Goal: Task Accomplishment & Management: Use online tool/utility

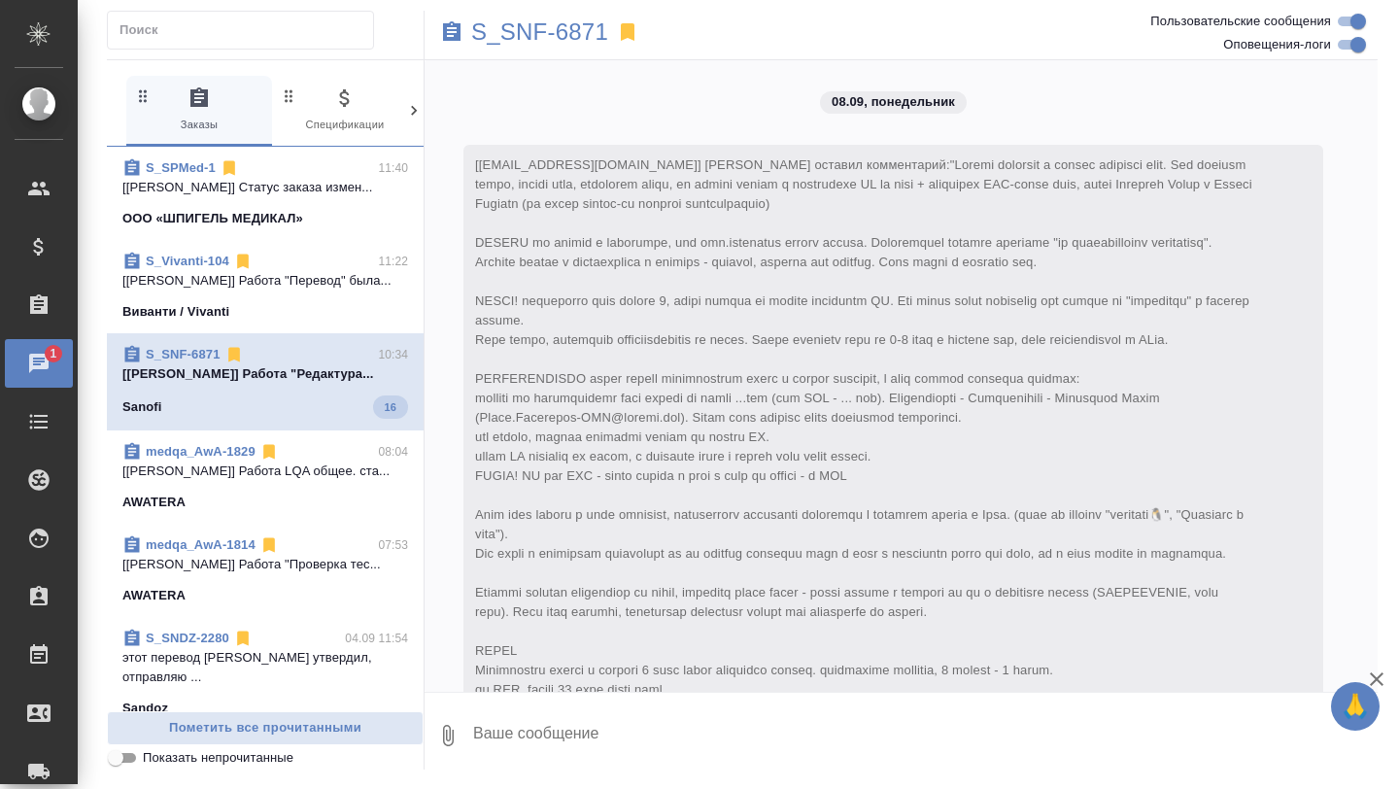
scroll to position [4806, 0]
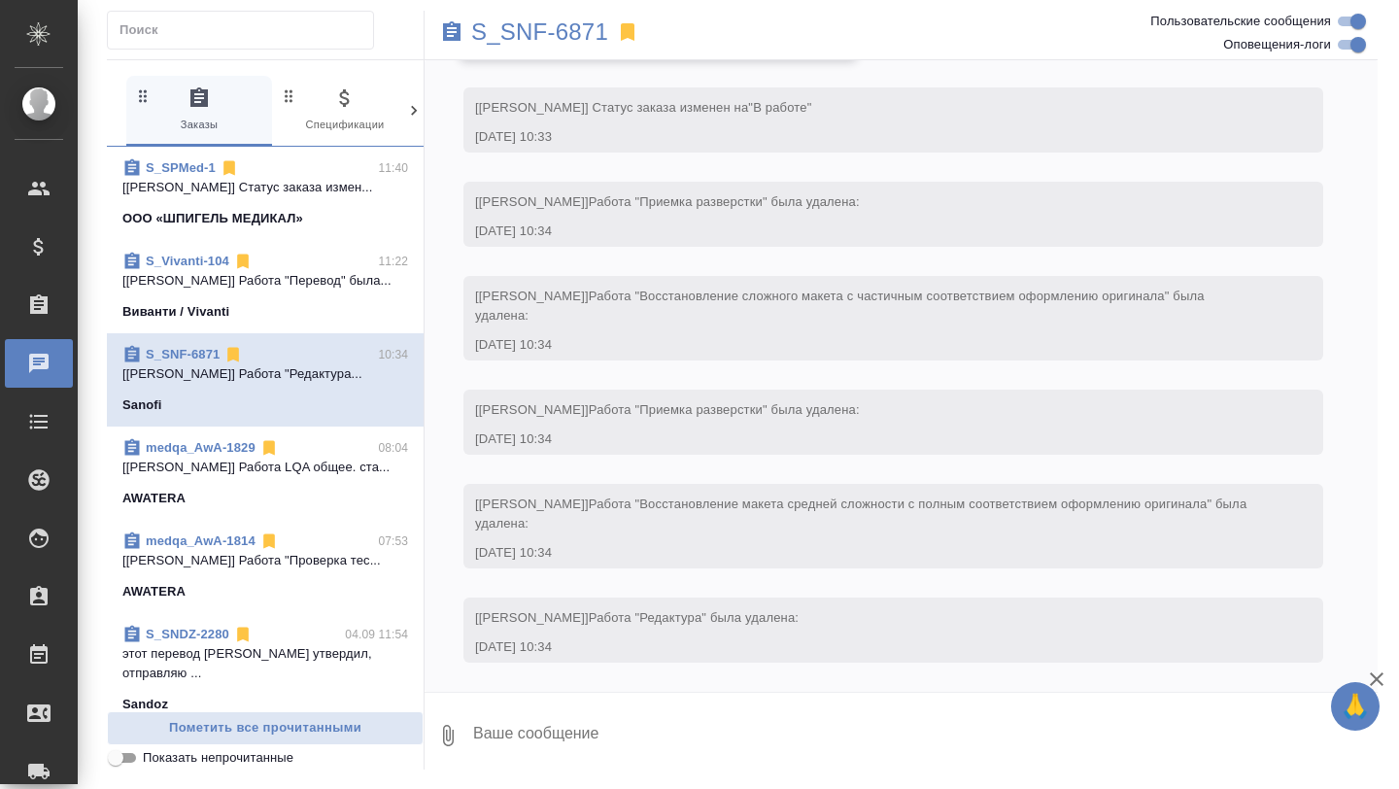
click at [287, 298] on span "S_Vivanti-104 11:22 [Муталимов Марк] Работа "Перевод" была... Виванти / Vivanti" at bounding box center [265, 287] width 286 height 70
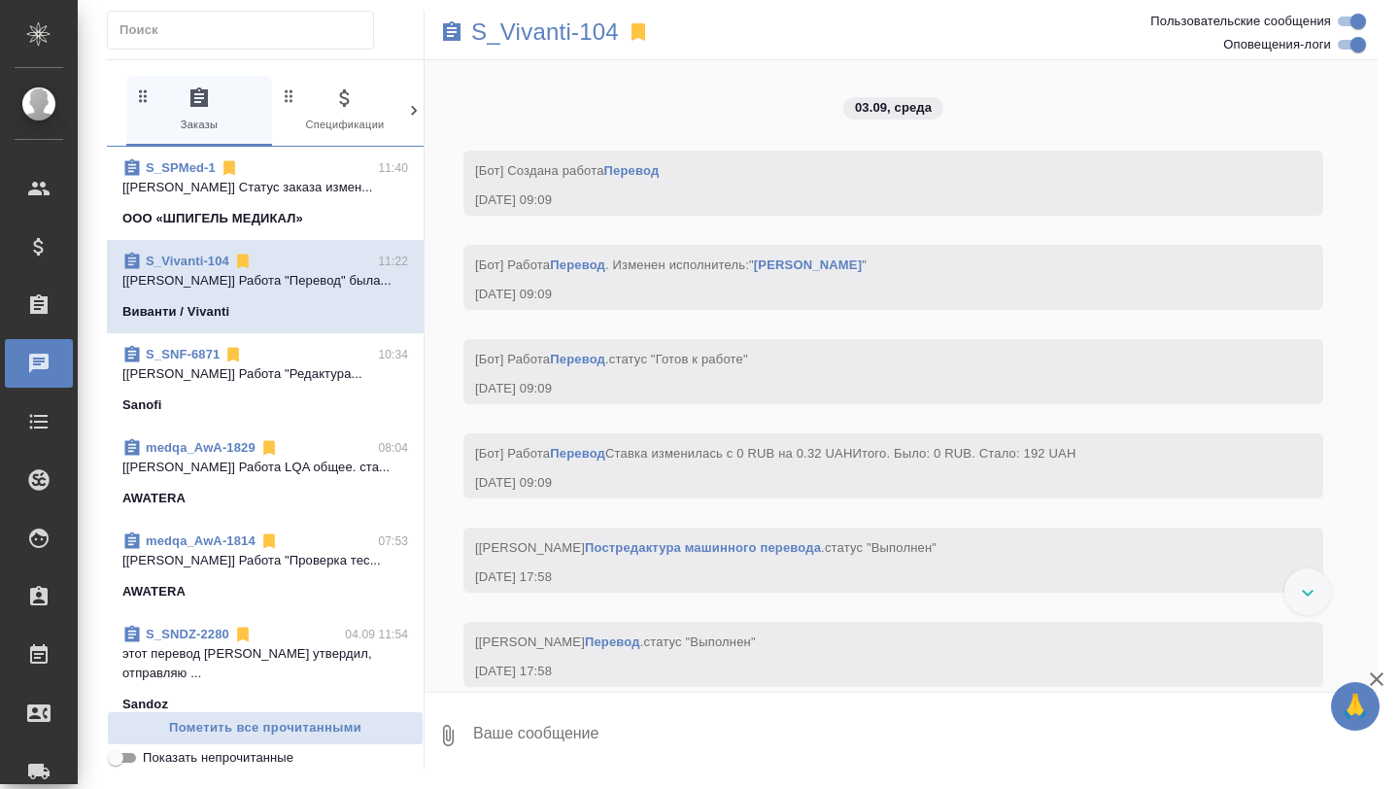
scroll to position [5623, 0]
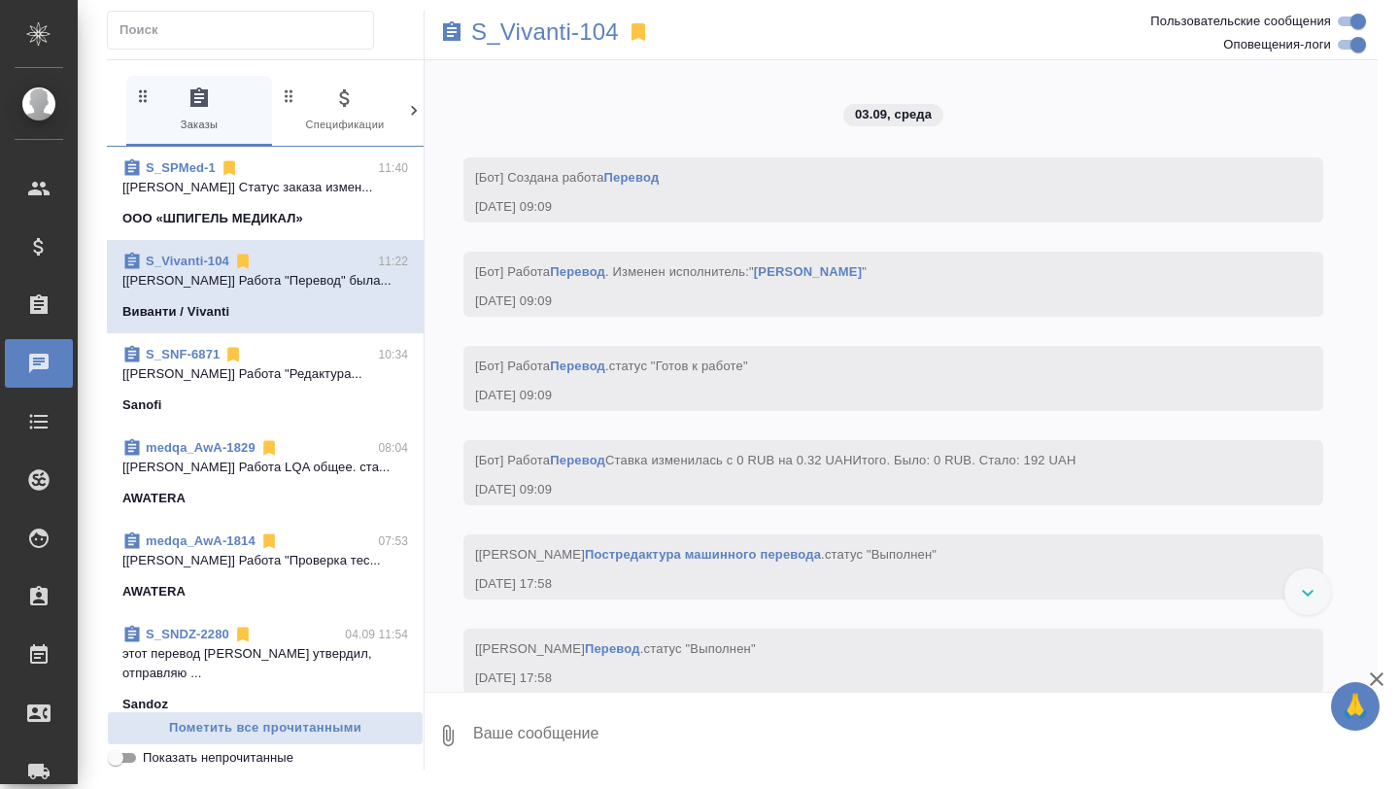
click at [302, 206] on span "S_SPMed-1 11:40 [Никифорова Валерия] Статус заказа измен... ООО «ШПИГЕЛЬ МЕДИКА…" at bounding box center [265, 193] width 286 height 70
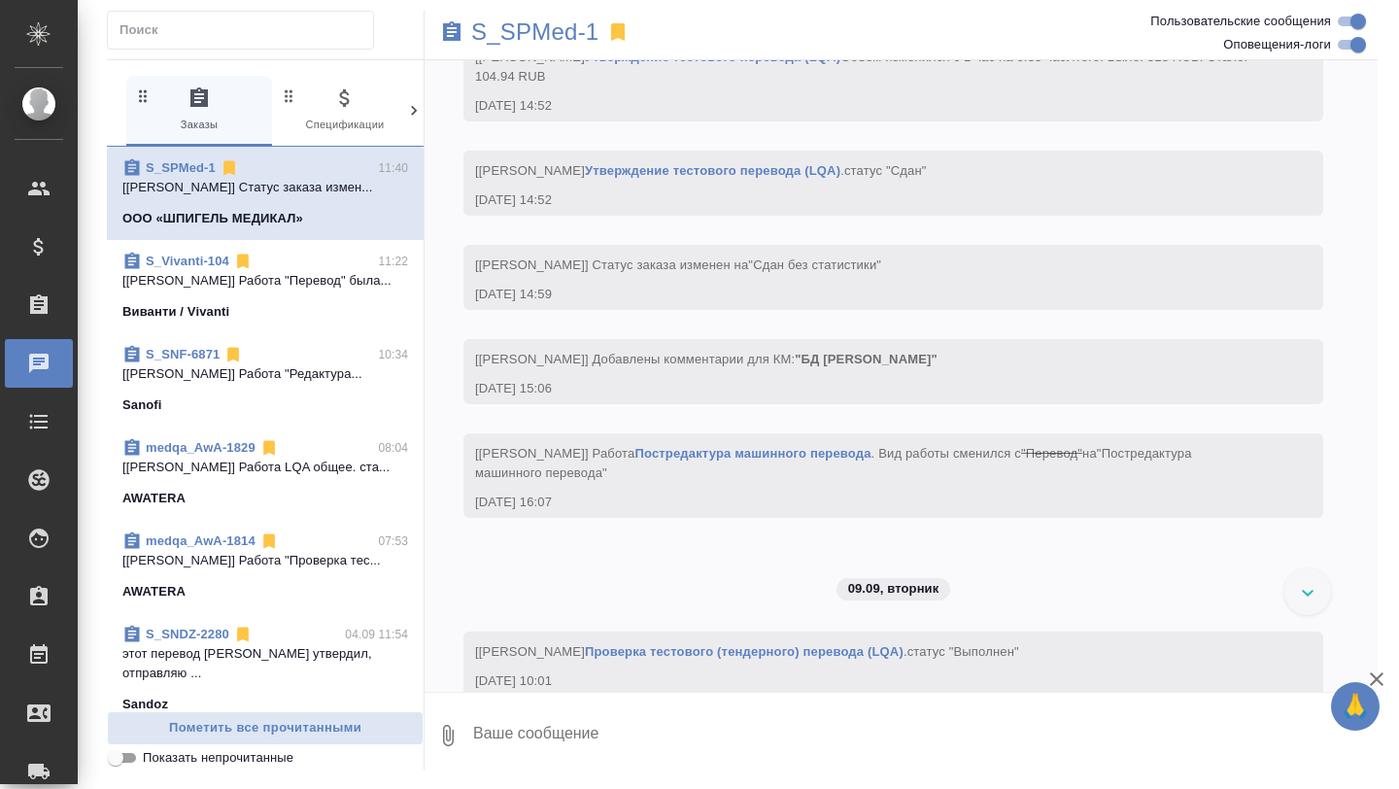
scroll to position [11794, 0]
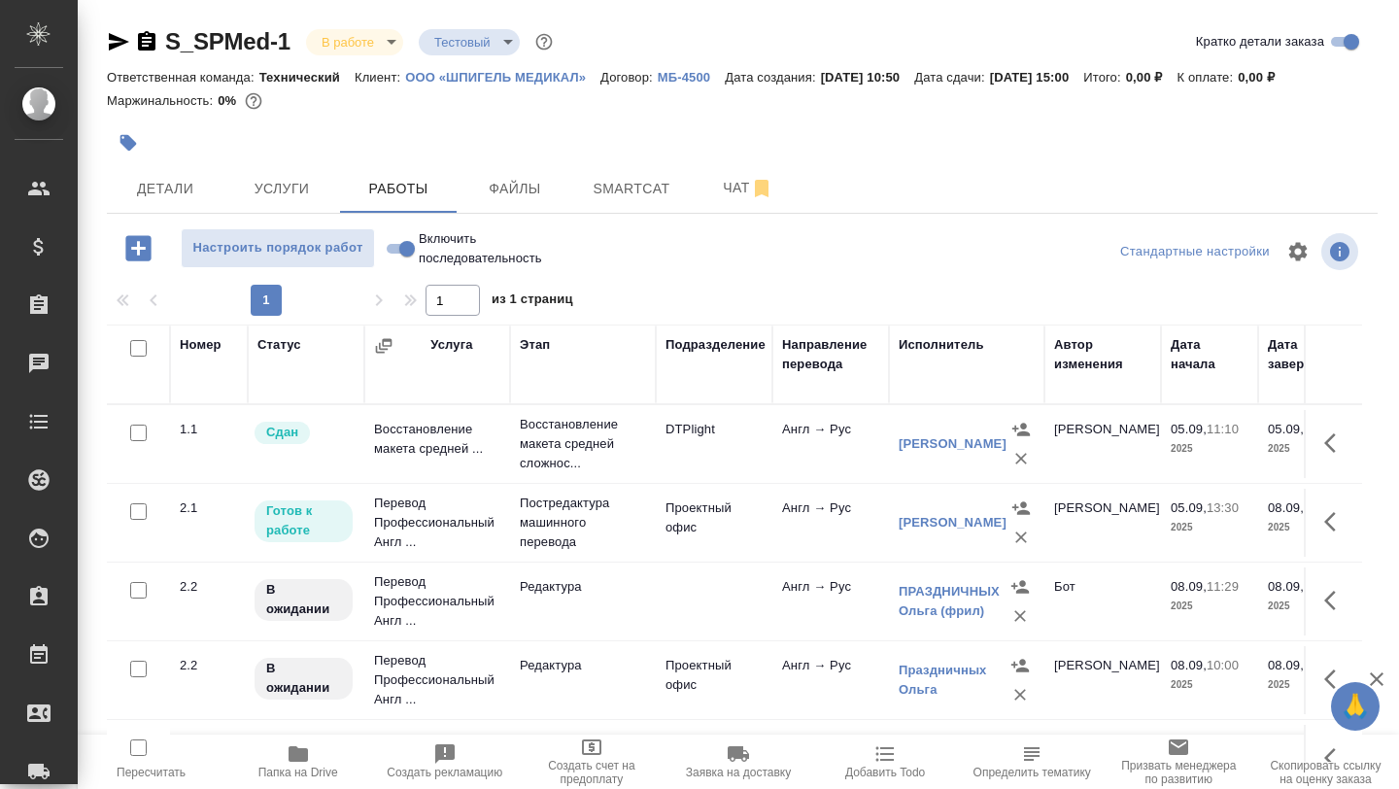
scroll to position [232, 0]
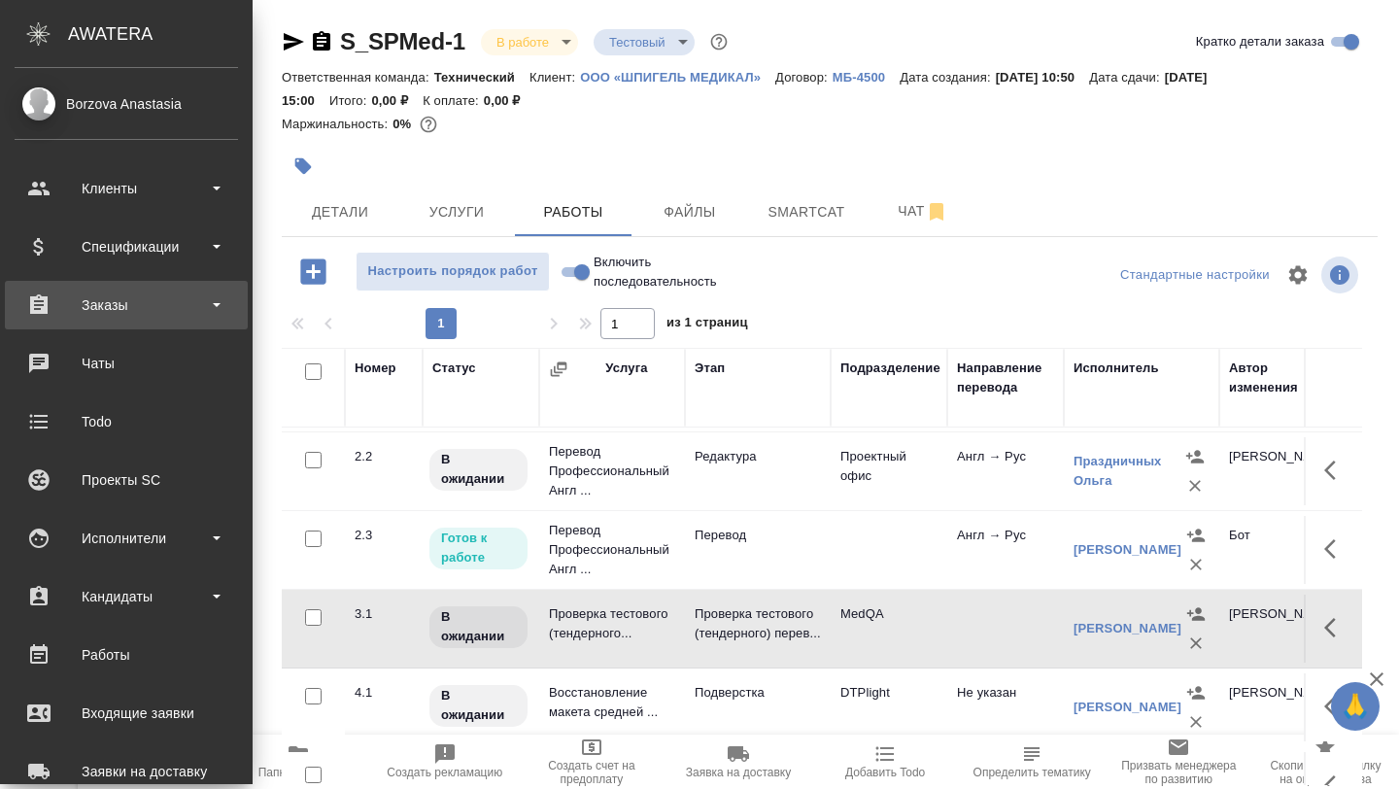
click at [140, 315] on div "Заказы" at bounding box center [127, 305] width 224 height 29
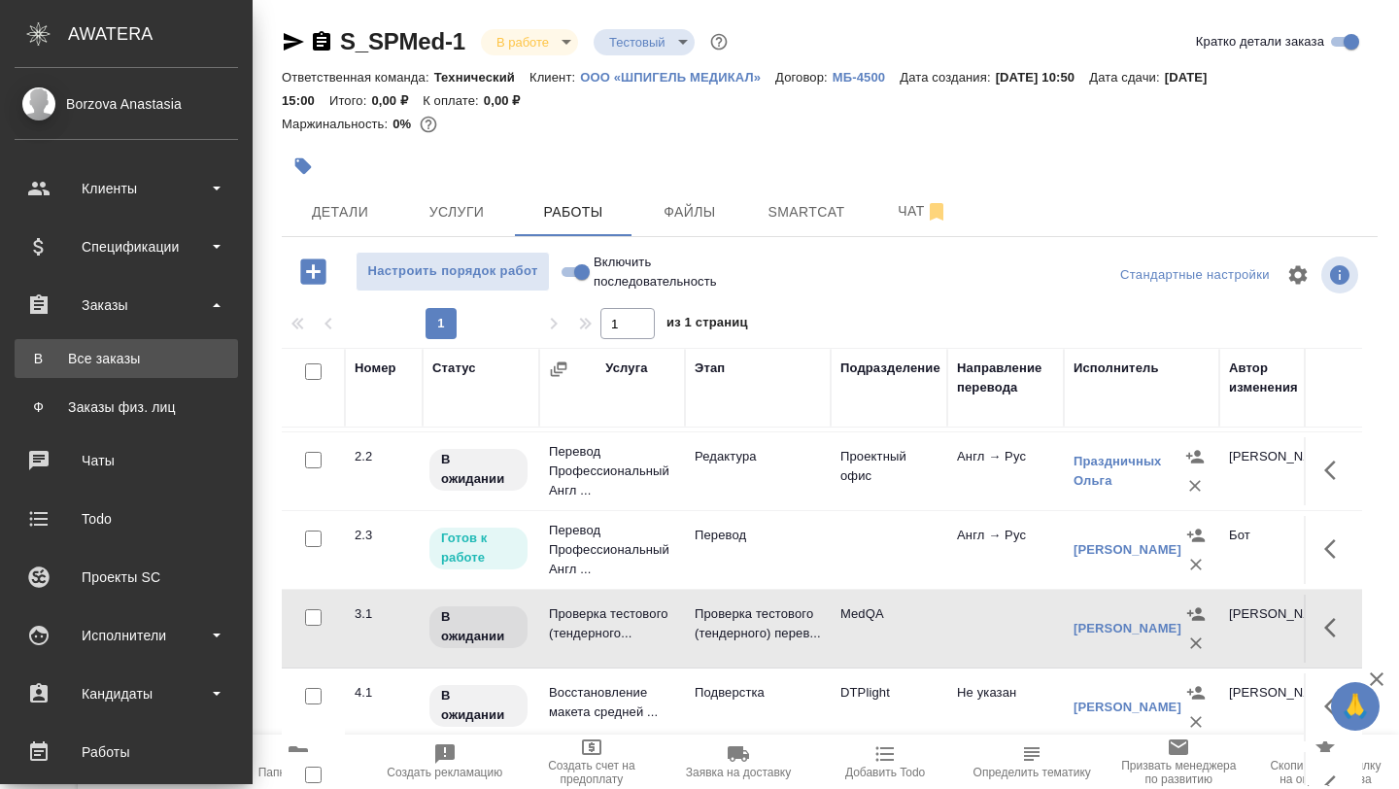
click at [134, 354] on div "Все заказы" at bounding box center [126, 358] width 204 height 19
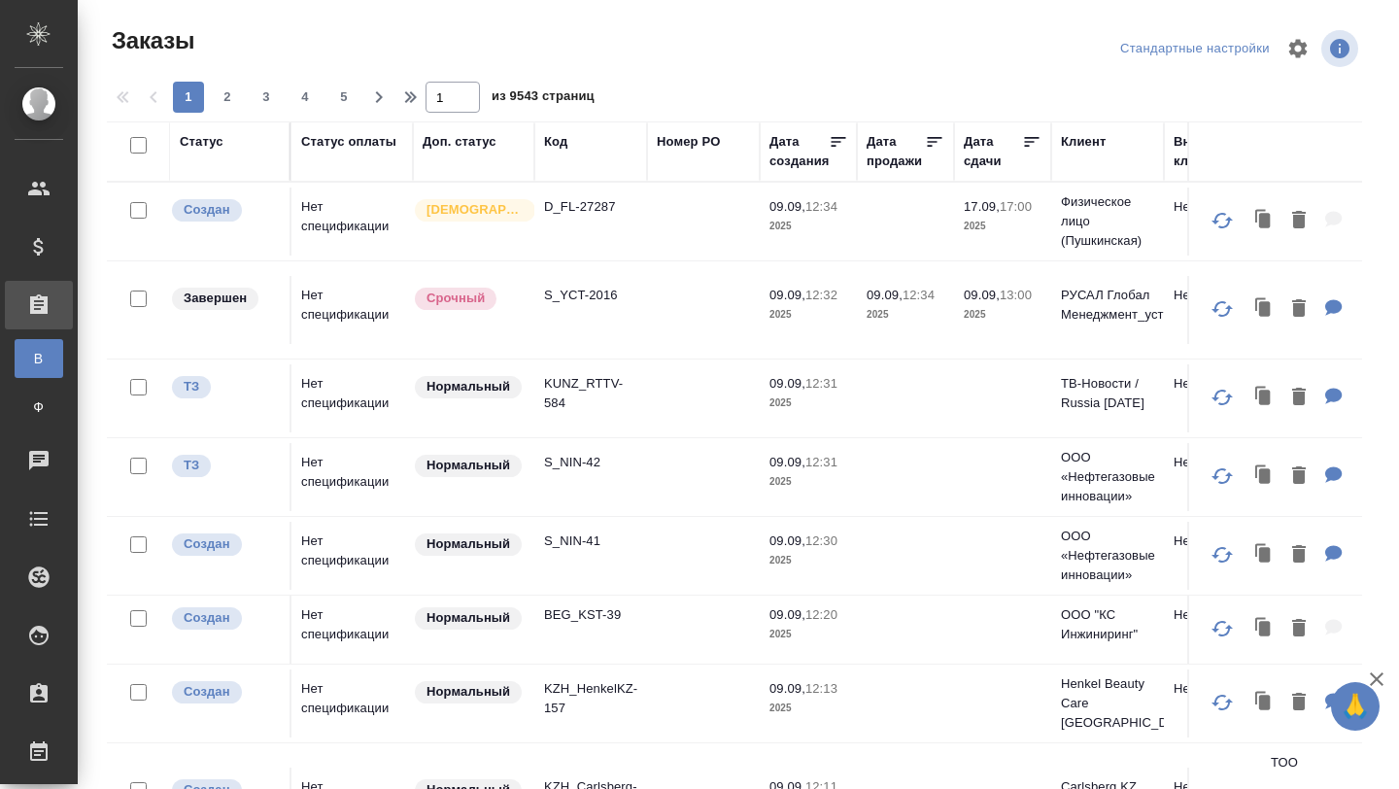
click at [558, 139] on div "Код" at bounding box center [555, 141] width 23 height 19
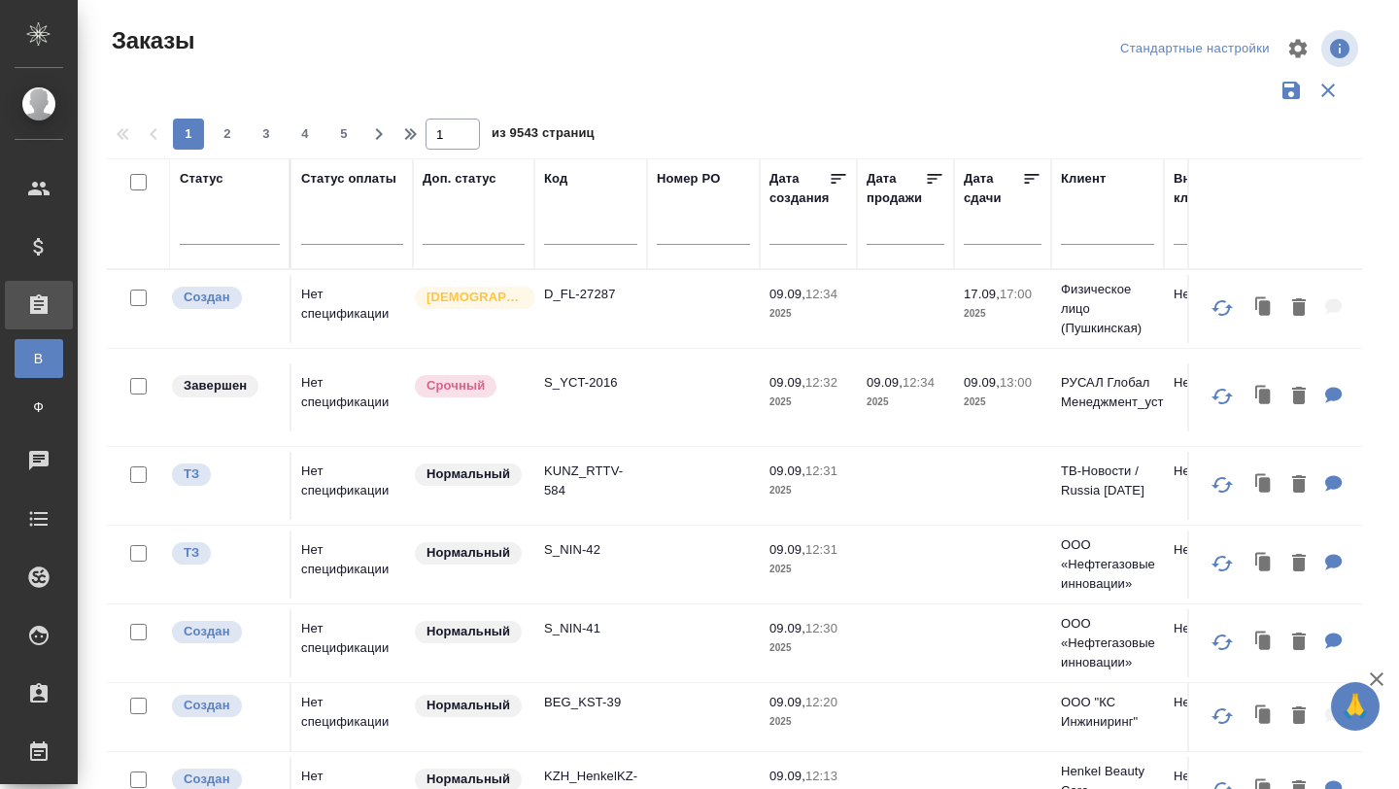
click at [558, 241] on input "text" at bounding box center [590, 233] width 93 height 24
type input "Ы"
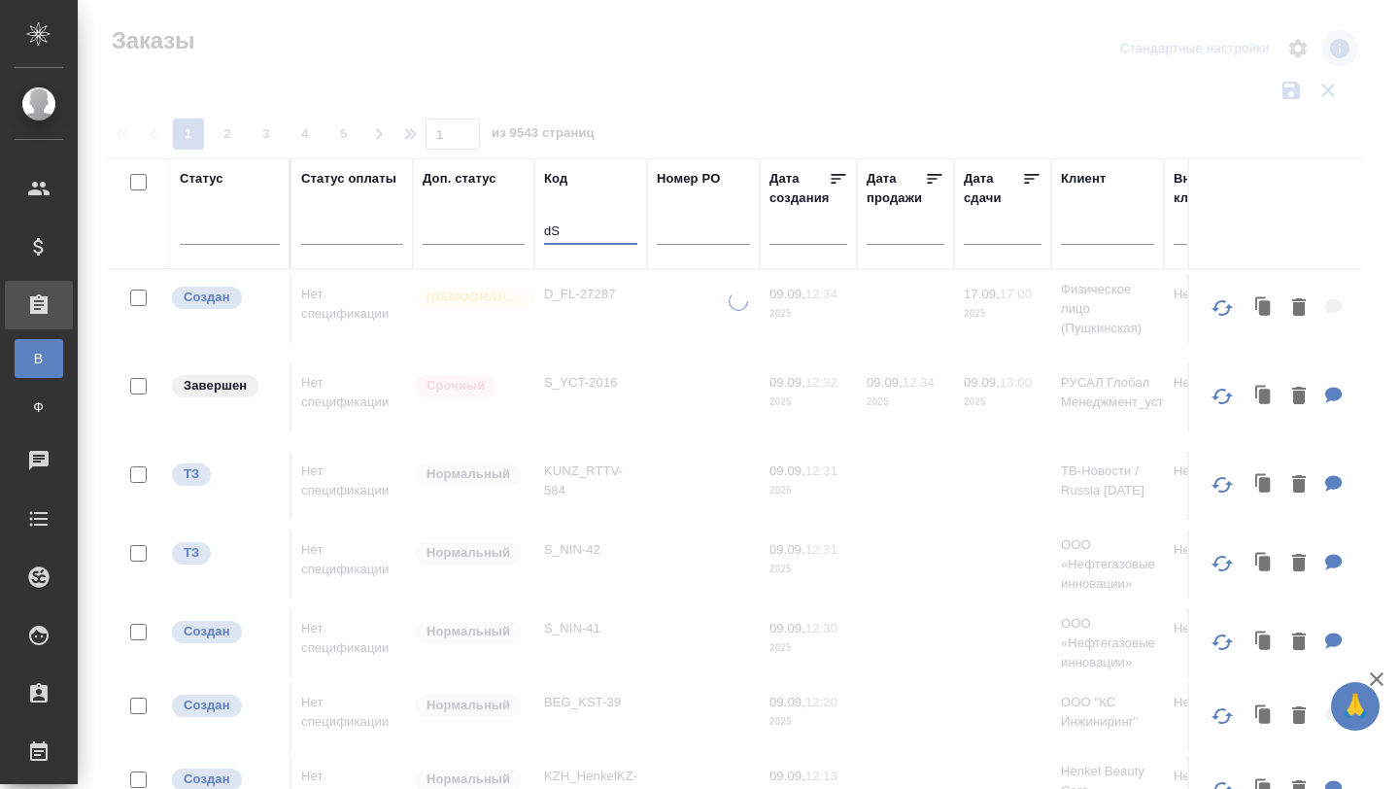
type input "d"
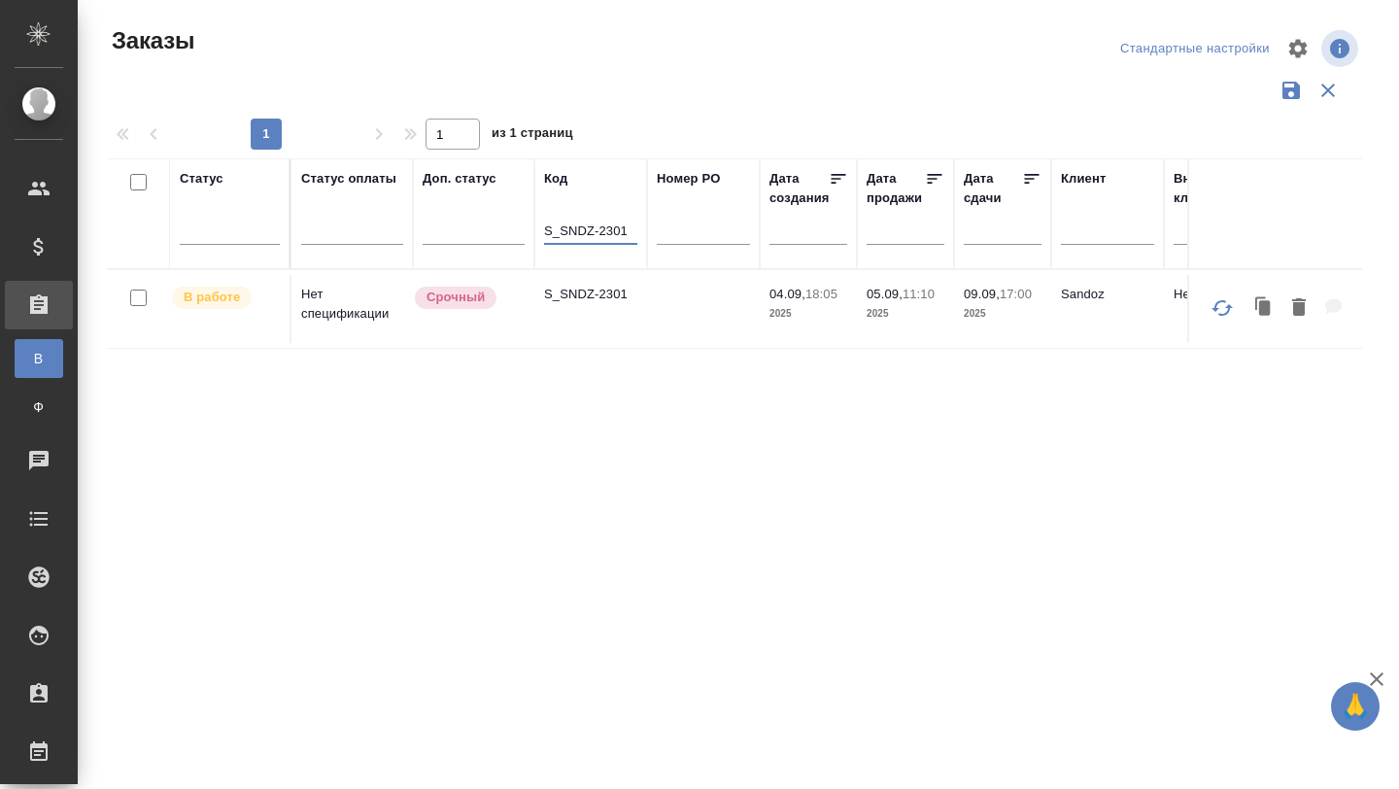
type input "S_SNDZ-2301"
click at [328, 314] on td "Нет спецификации" at bounding box center [352, 309] width 121 height 68
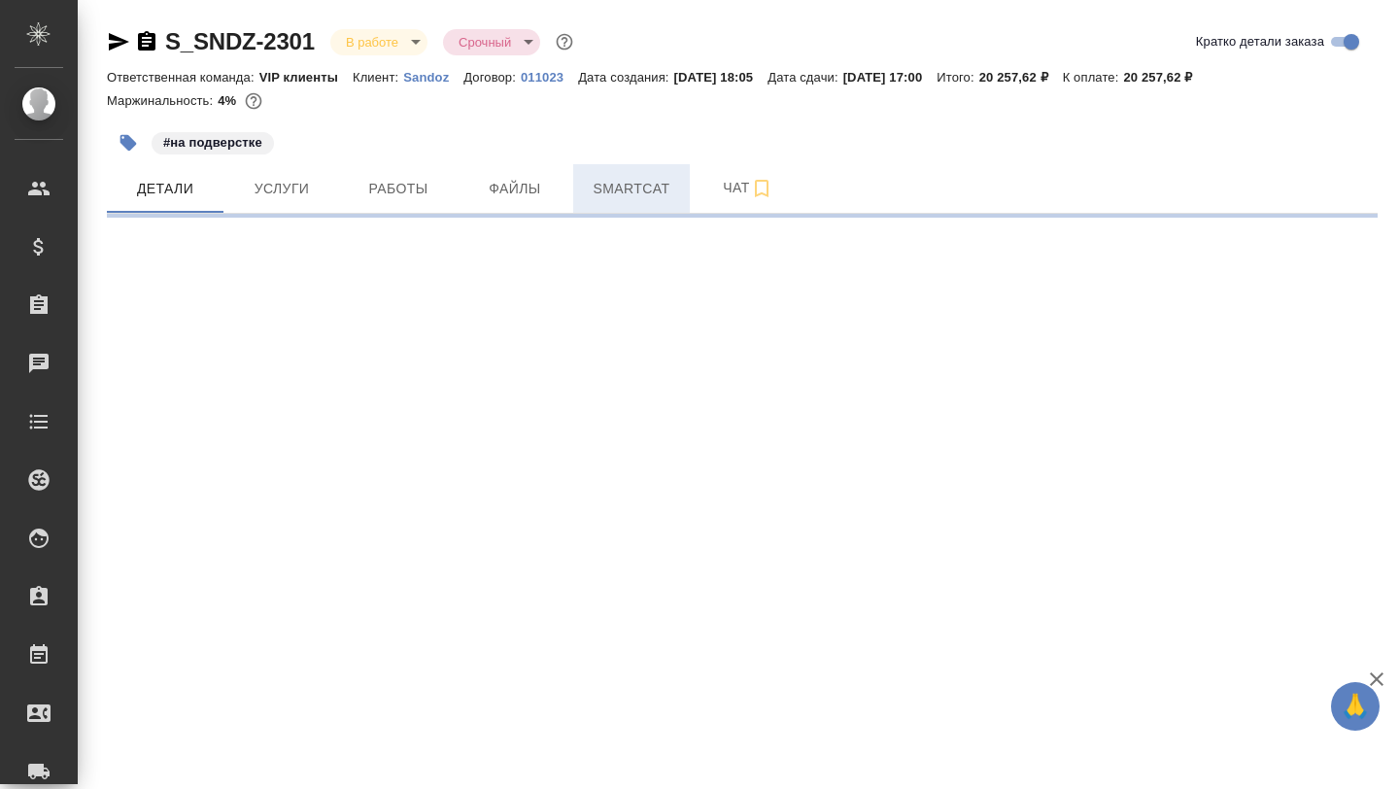
select select "RU"
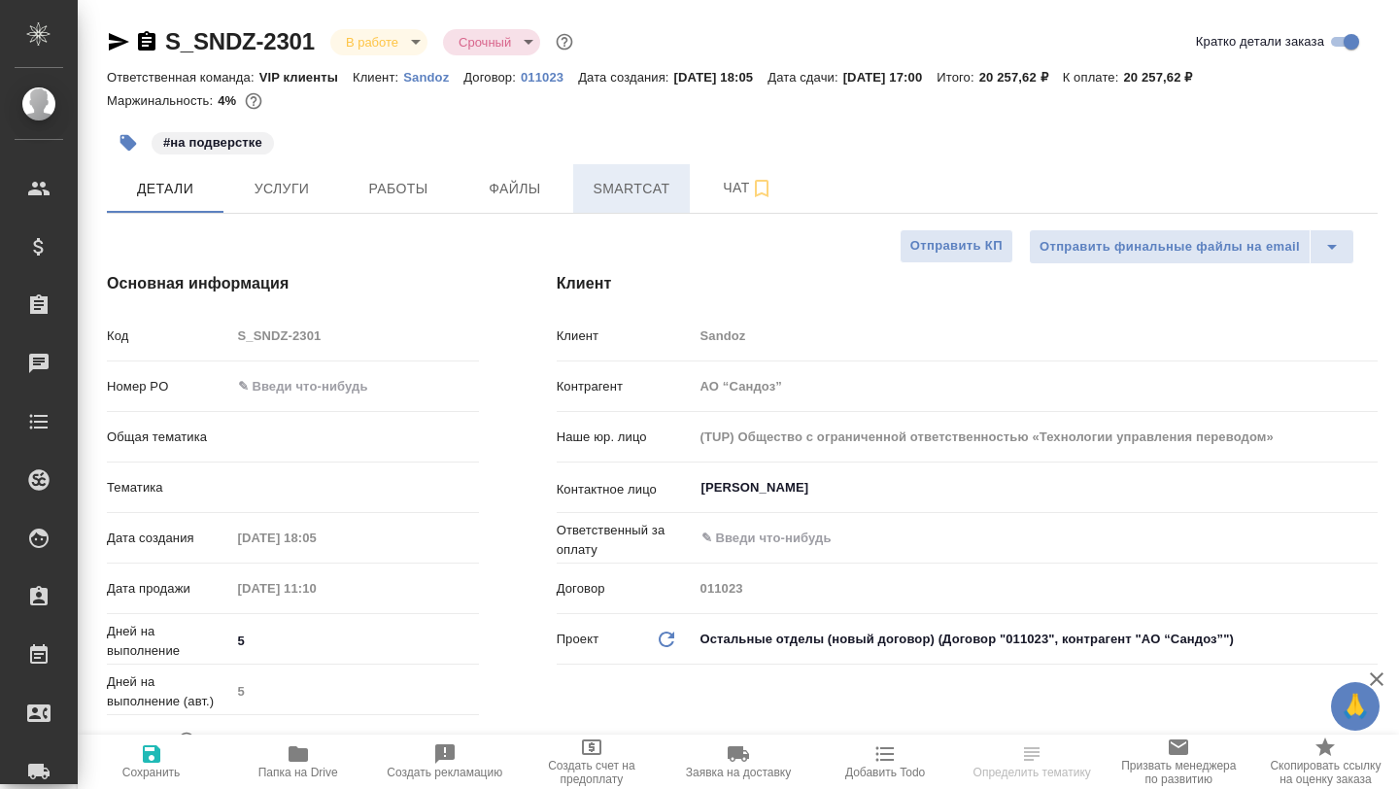
type textarea "x"
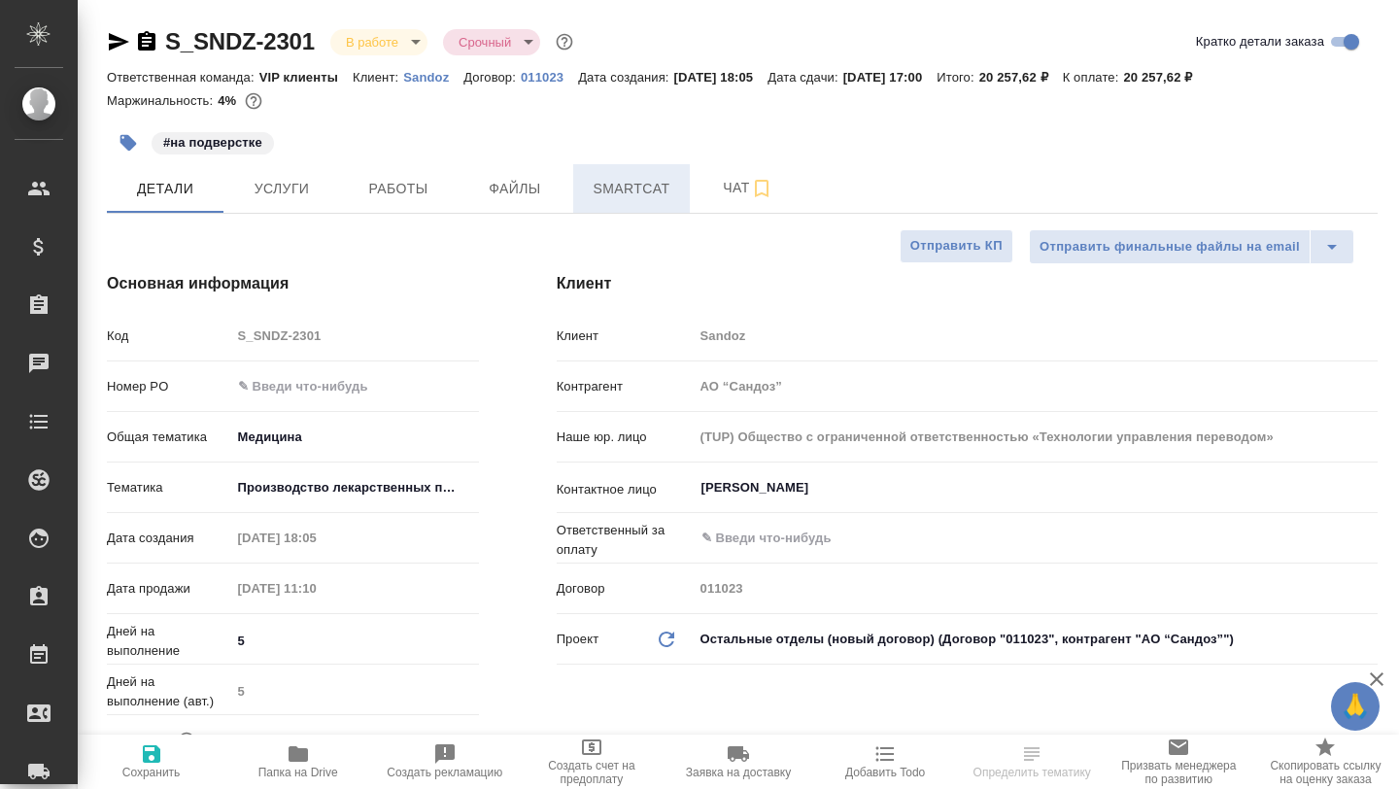
type textarea "x"
click at [650, 192] on span "Smartcat" at bounding box center [631, 189] width 93 height 24
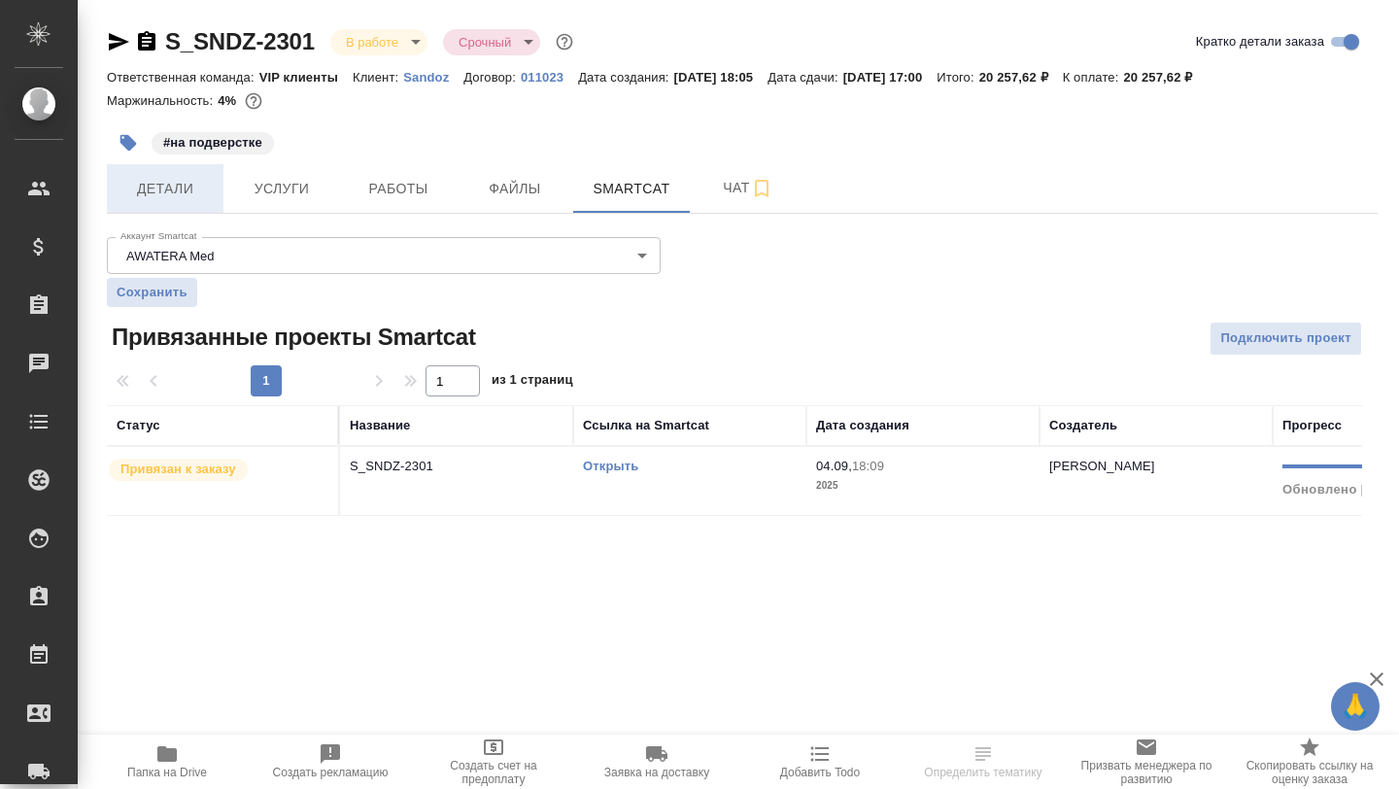
click at [175, 178] on span "Детали" at bounding box center [165, 189] width 93 height 24
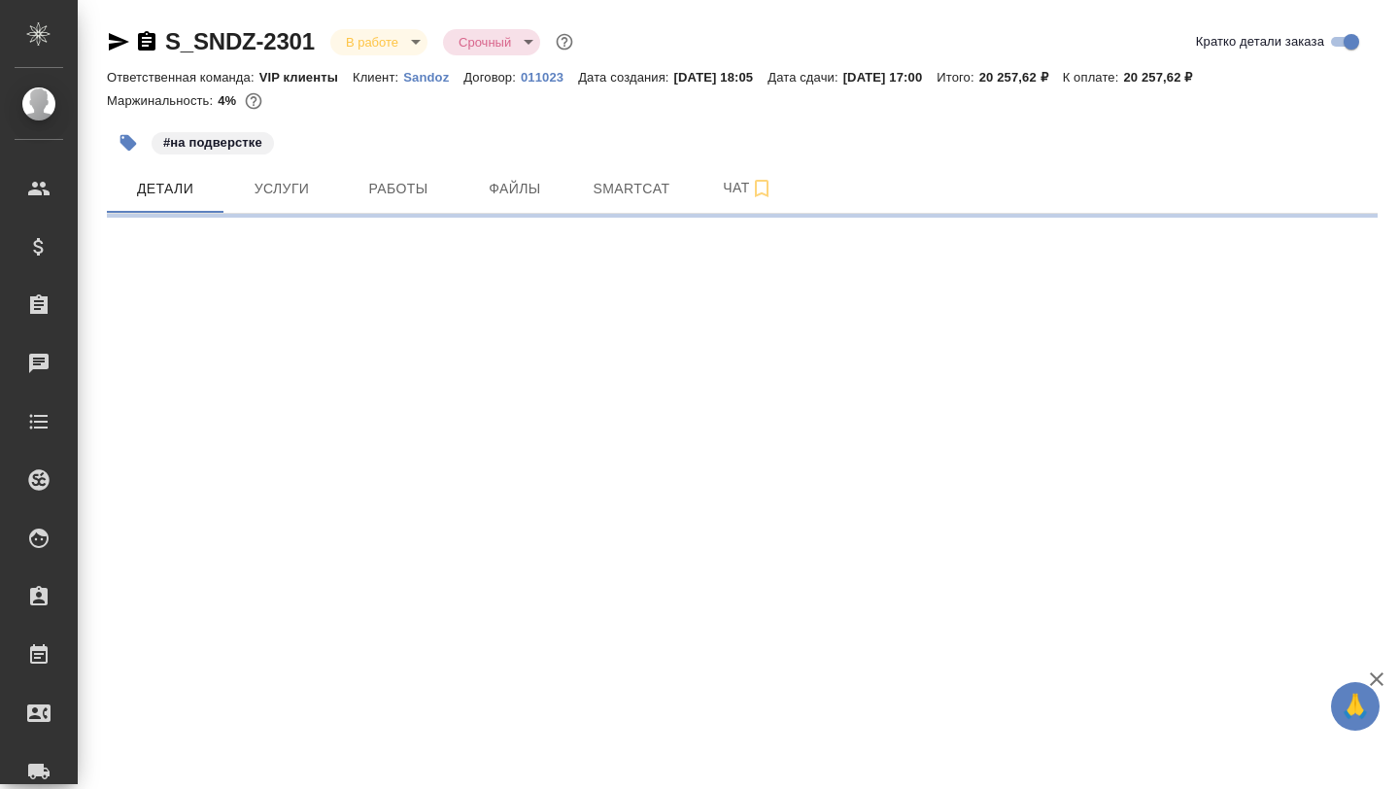
select select "RU"
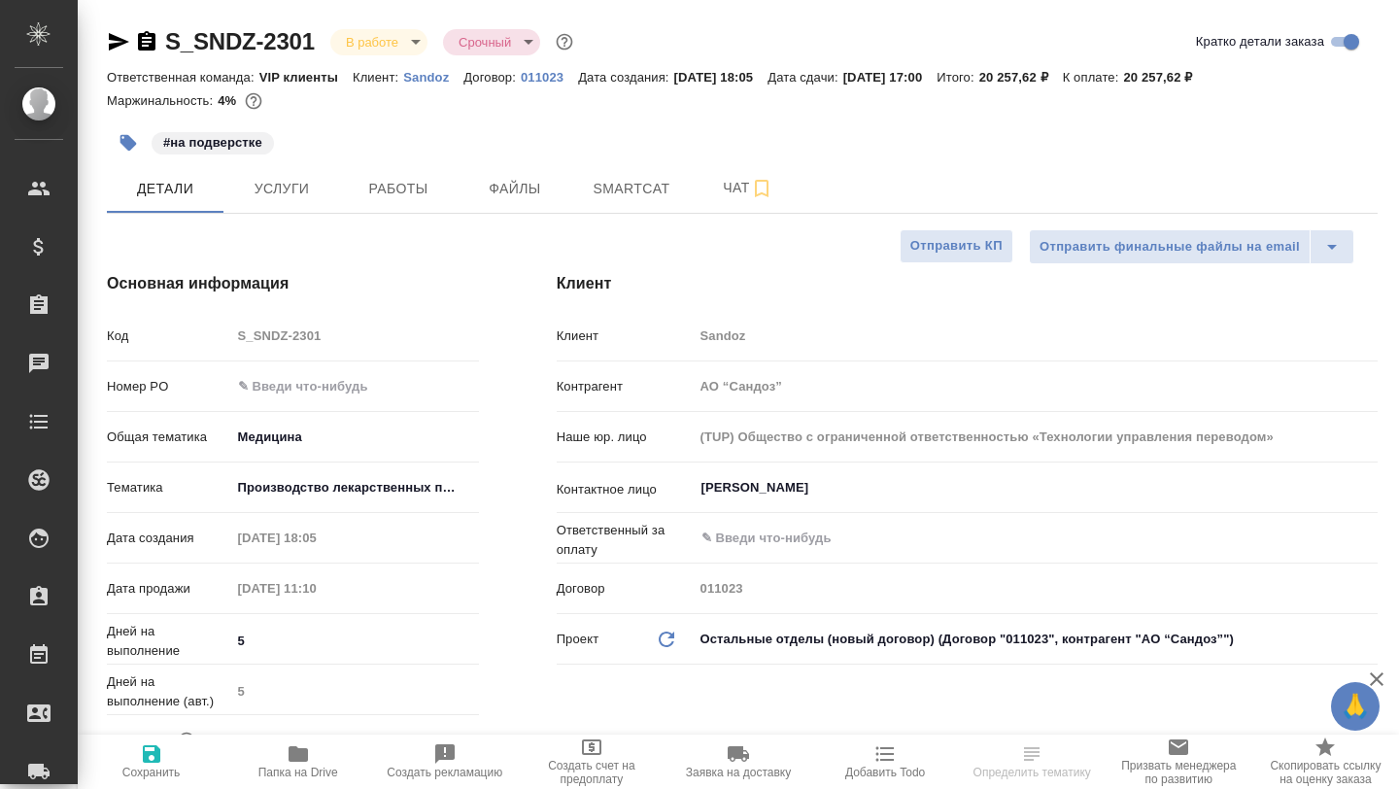
type textarea "x"
click at [625, 193] on span "Smartcat" at bounding box center [631, 189] width 93 height 24
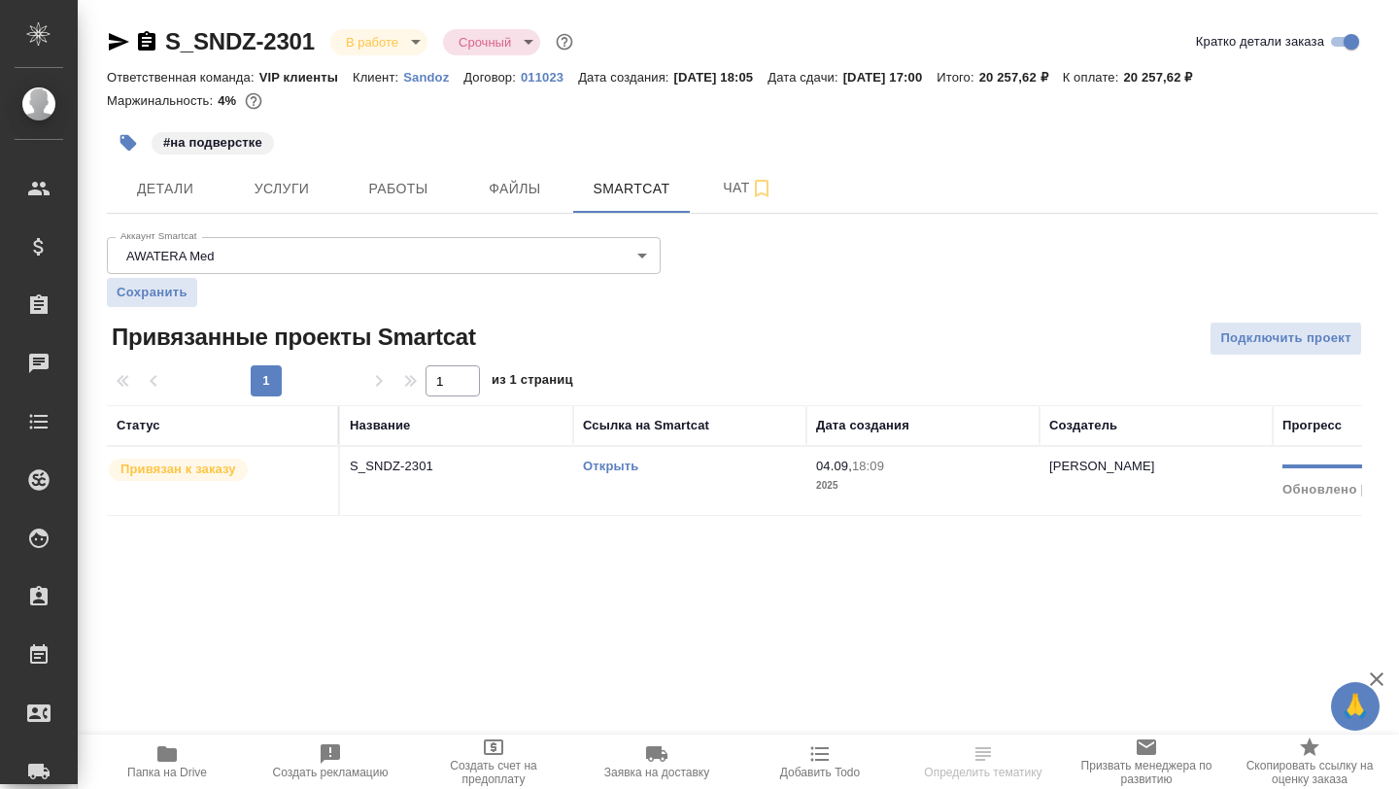
click at [593, 464] on link "Открыть" at bounding box center [610, 466] width 55 height 15
click at [619, 463] on link "Открыть" at bounding box center [610, 466] width 55 height 15
click at [142, 43] on icon "button" at bounding box center [146, 40] width 17 height 19
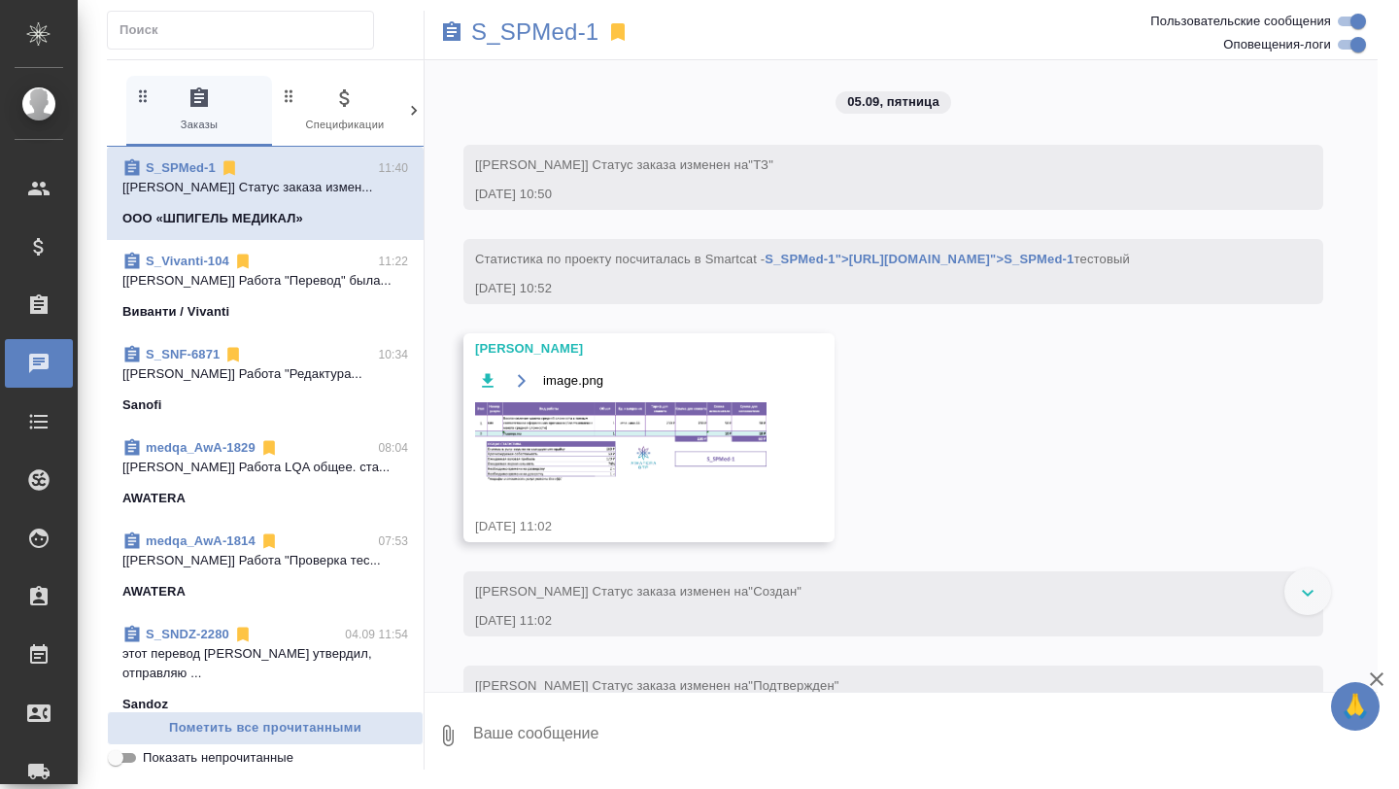
scroll to position [13571, 0]
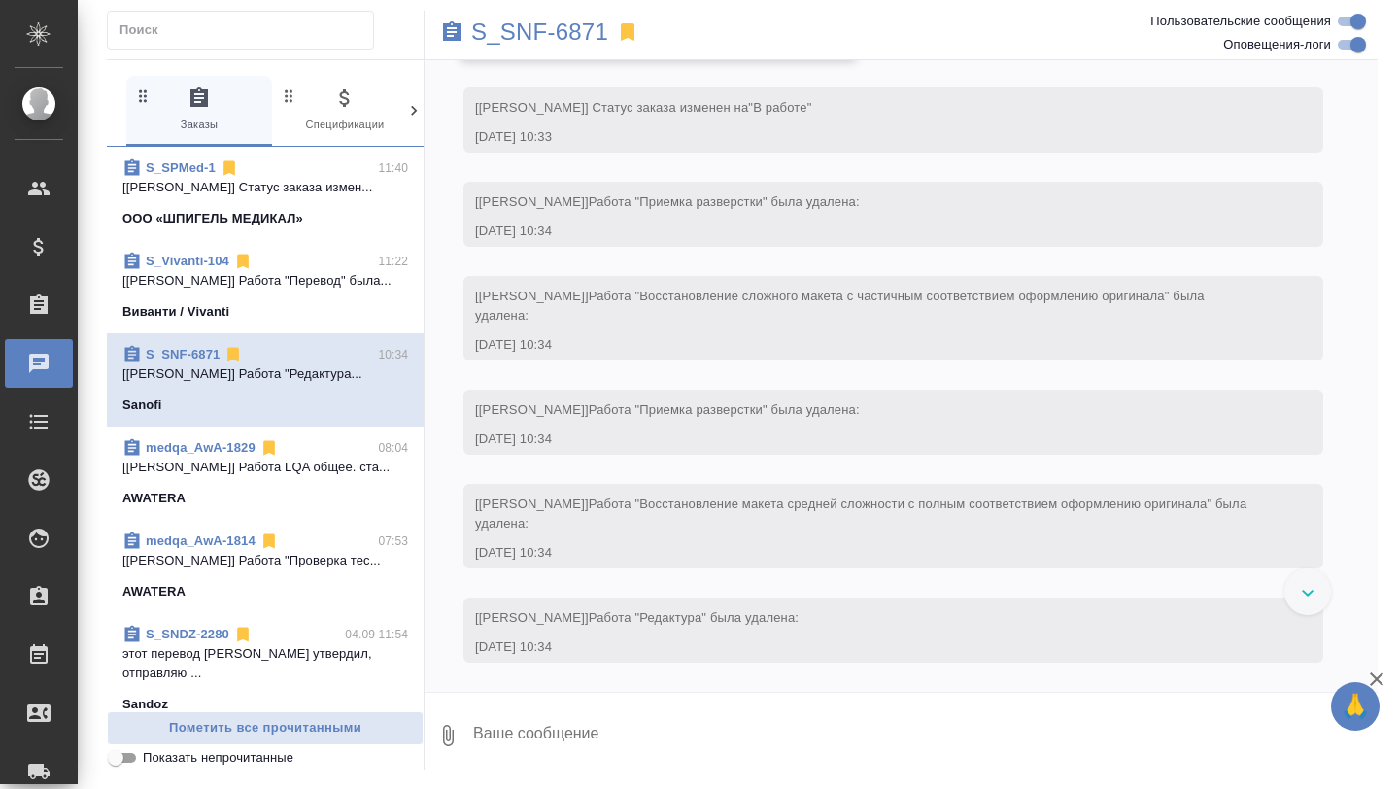
scroll to position [4806, 0]
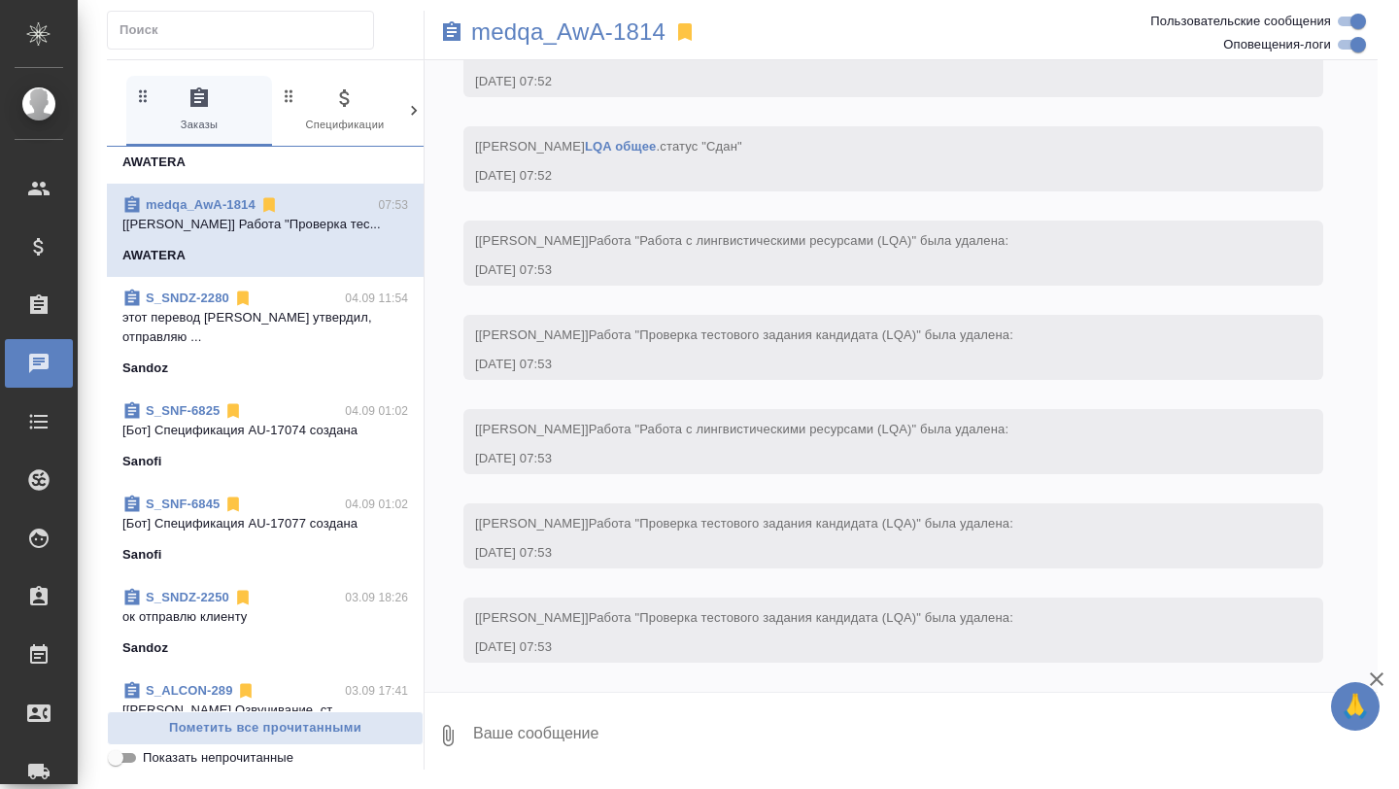
scroll to position [396, 0]
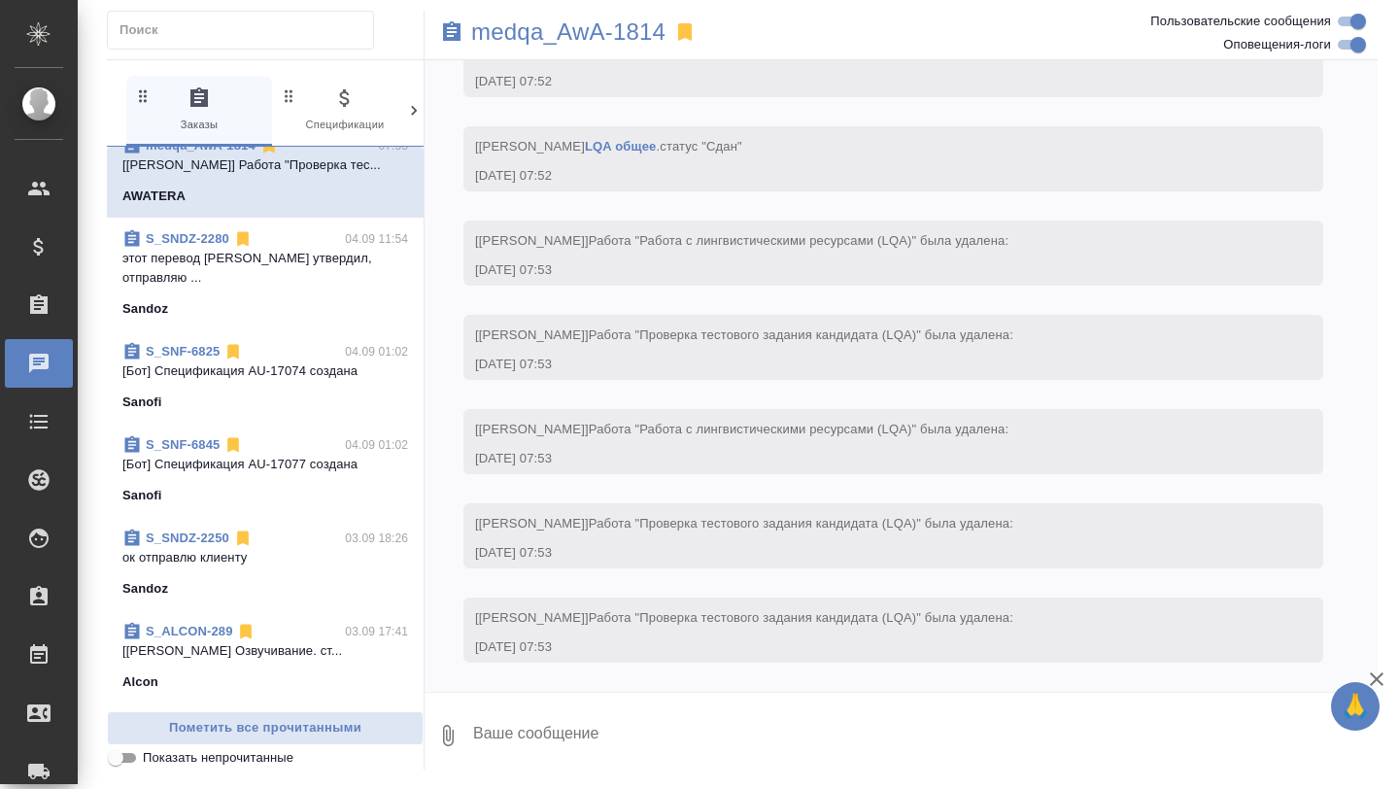
click at [211, 548] on p "ок отправлю клиенту" at bounding box center [265, 557] width 286 height 19
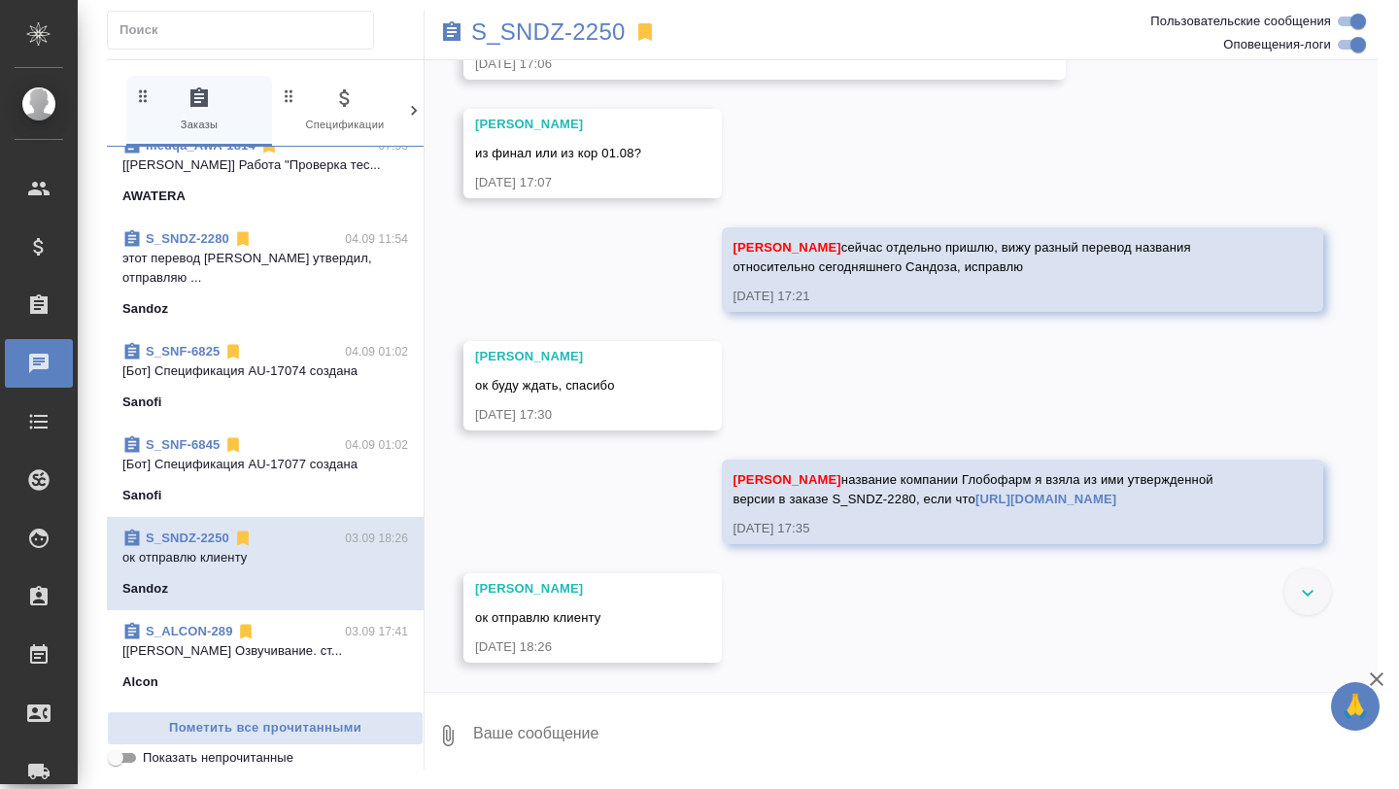
scroll to position [42418, 0]
